Goal: Task Accomplishment & Management: Complete application form

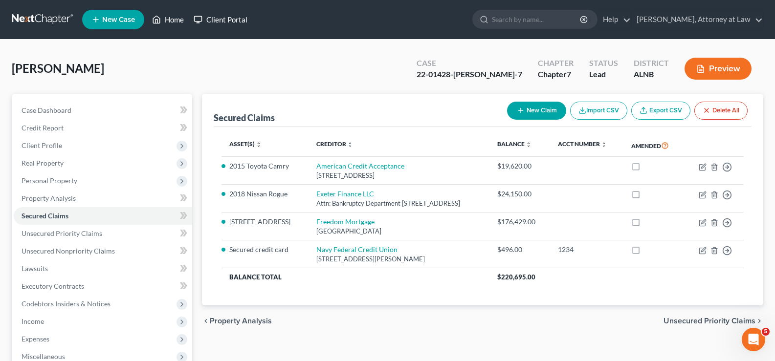
click at [181, 17] on link "Home" at bounding box center [168, 20] width 42 height 18
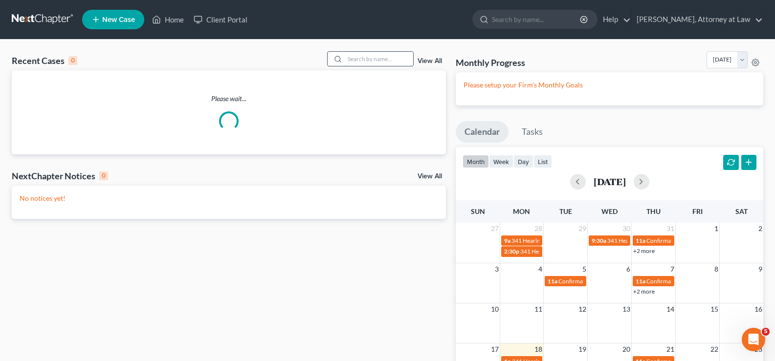
click at [368, 60] on input "search" at bounding box center [379, 59] width 68 height 14
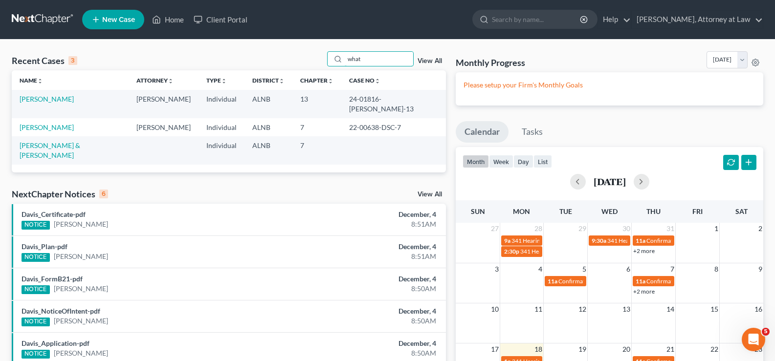
type input "what"
click at [56, 100] on link "[PERSON_NAME]" at bounding box center [47, 99] width 54 height 8
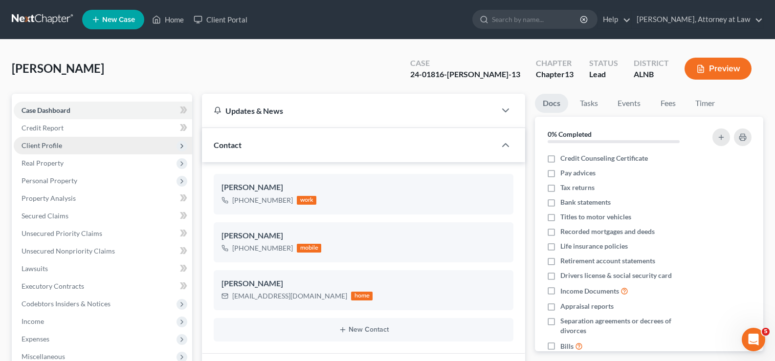
click at [50, 148] on span "Client Profile" at bounding box center [42, 145] width 41 height 8
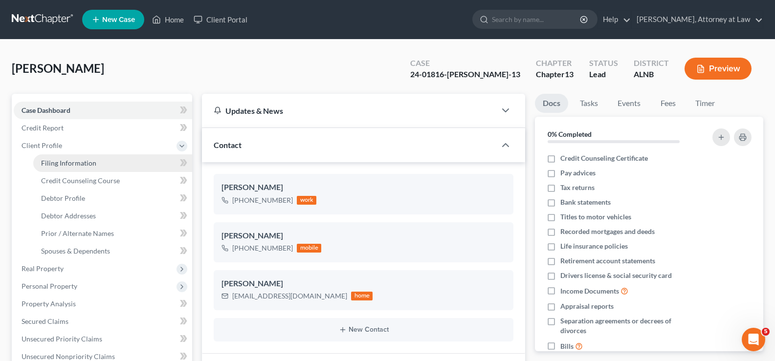
click at [55, 165] on span "Filing Information" at bounding box center [68, 163] width 55 height 8
select select "1"
select select "0"
select select "3"
select select "1"
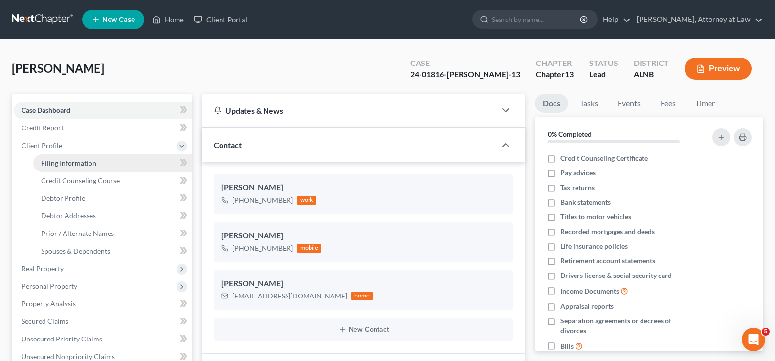
select select "0"
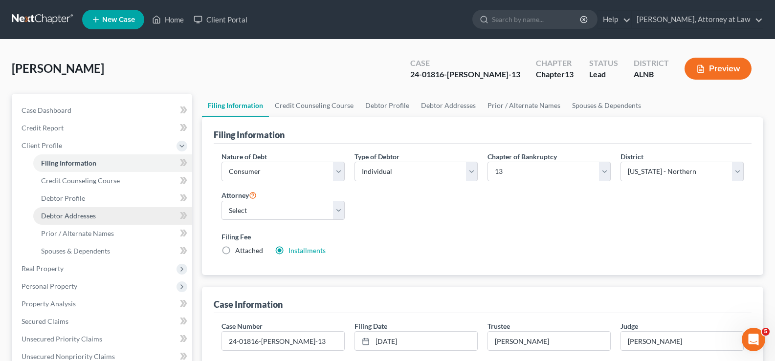
click at [77, 216] on span "Debtor Addresses" at bounding box center [68, 216] width 55 height 8
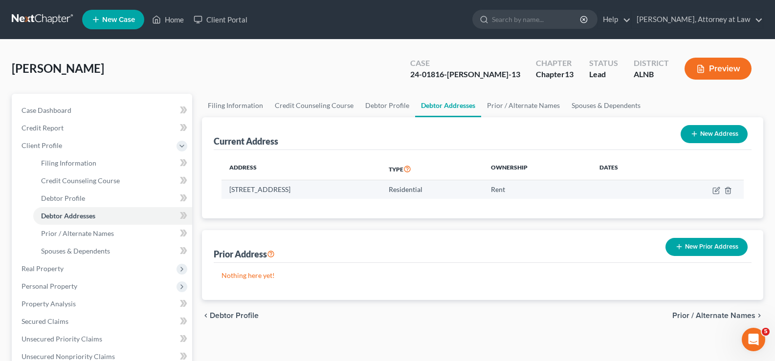
drag, startPoint x: 379, startPoint y: 187, endPoint x: 229, endPoint y: 193, distance: 149.3
click at [229, 193] on td "[STREET_ADDRESS]" at bounding box center [301, 189] width 159 height 19
copy td "[STREET_ADDRESS]"
drag, startPoint x: 174, startPoint y: 20, endPoint x: 250, endPoint y: 21, distance: 76.8
click at [174, 20] on link "Home" at bounding box center [168, 20] width 42 height 18
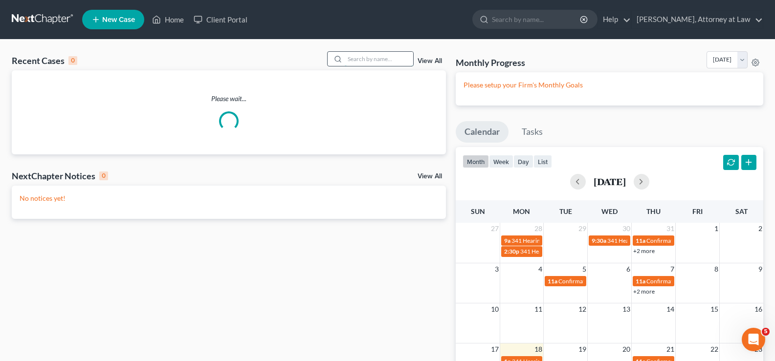
click at [369, 61] on input "search" at bounding box center [379, 59] width 68 height 14
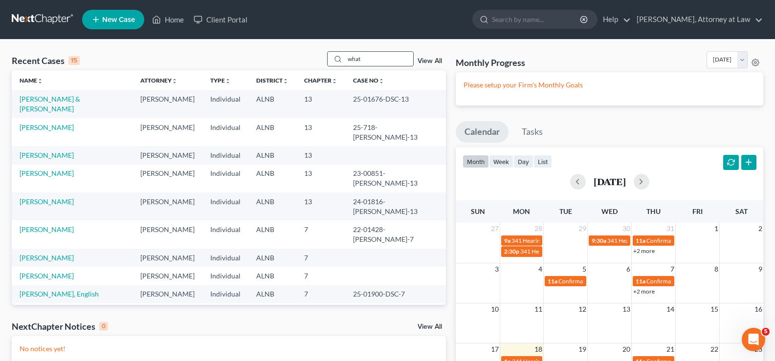
type input "what"
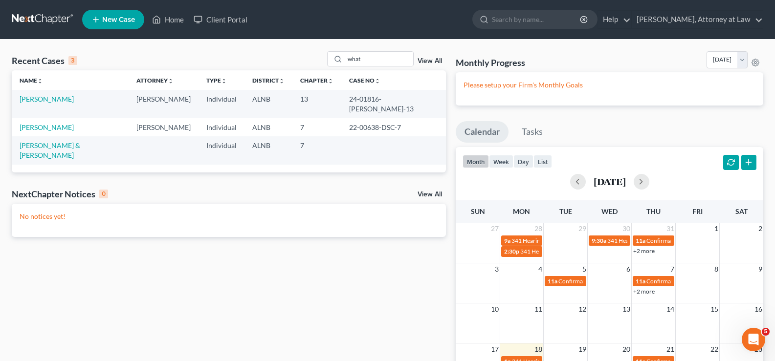
click at [43, 107] on td "[PERSON_NAME]" at bounding box center [70, 104] width 117 height 28
click at [47, 97] on link "[PERSON_NAME]" at bounding box center [47, 99] width 54 height 8
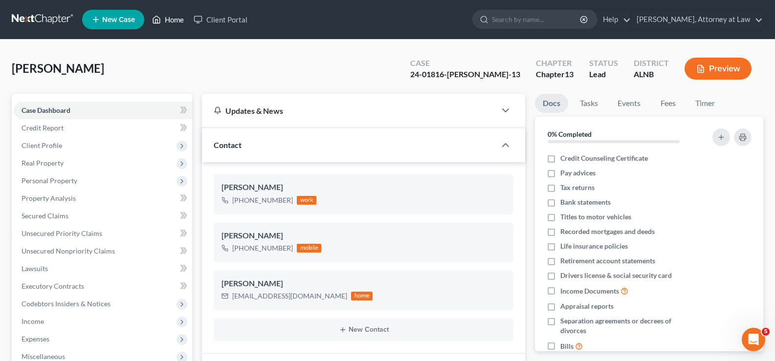
drag, startPoint x: 179, startPoint y: 21, endPoint x: 337, endPoint y: 36, distance: 159.7
click at [178, 22] on link "Home" at bounding box center [168, 20] width 42 height 18
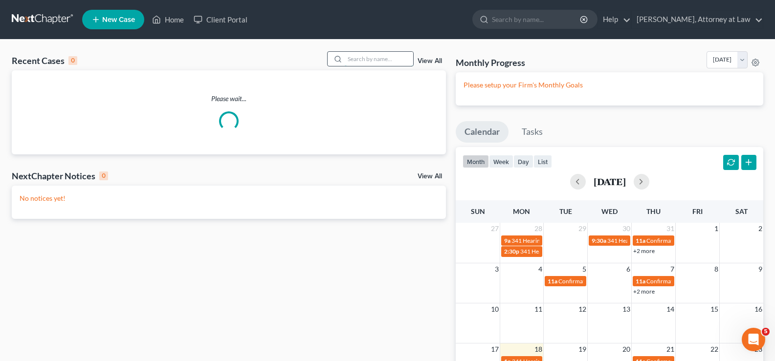
click at [379, 56] on input "search" at bounding box center [379, 59] width 68 height 14
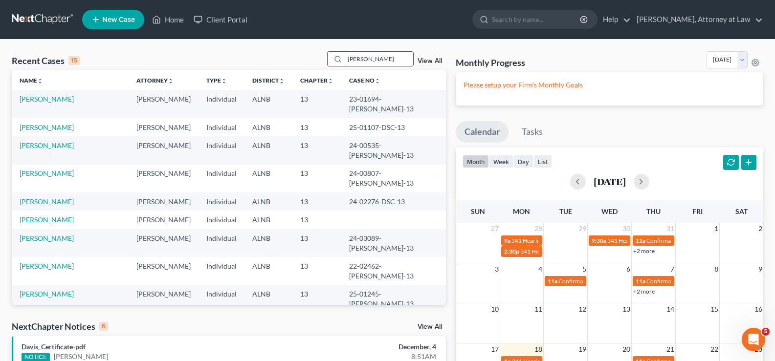
click at [342, 62] on div "[PERSON_NAME]" at bounding box center [370, 58] width 87 height 15
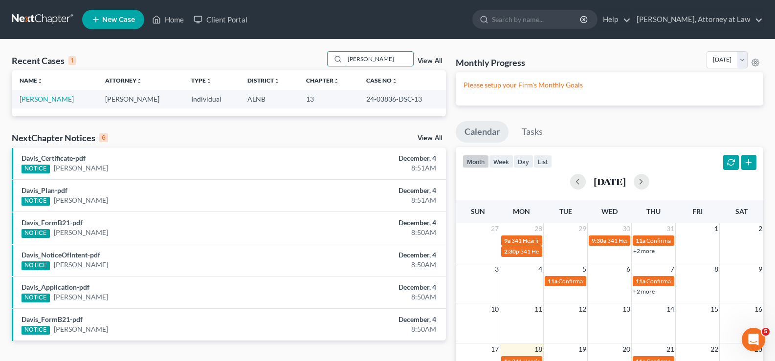
drag, startPoint x: 380, startPoint y: 52, endPoint x: 284, endPoint y: 29, distance: 99.2
click at [337, 47] on div "Recent Cases 1 [PERSON_NAME] View All Name unfold_more expand_more expand_less …" at bounding box center [387, 266] width 775 height 453
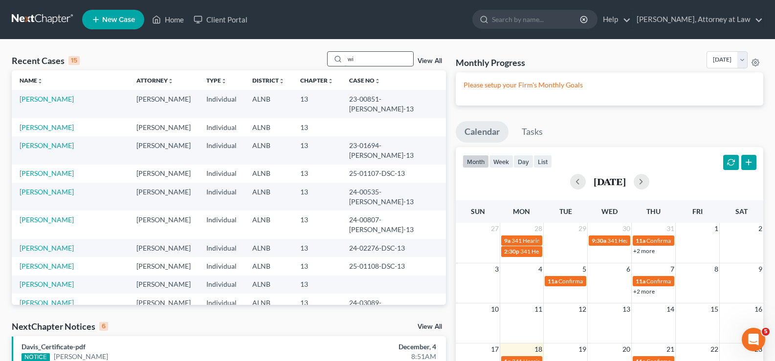
type input "w"
type input "[PERSON_NAME]"
